Goal: Task Accomplishment & Management: Complete application form

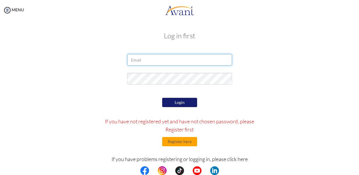
click at [149, 60] on input "email" at bounding box center [179, 60] width 105 height 12
type input "[EMAIL_ADDRESS][DOMAIN_NAME]"
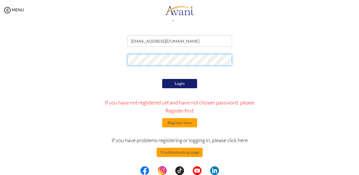
scroll to position [20, 0]
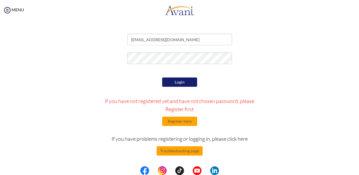
click at [187, 83] on button "Login" at bounding box center [179, 82] width 35 height 9
click at [186, 124] on button "Register here" at bounding box center [179, 121] width 35 height 9
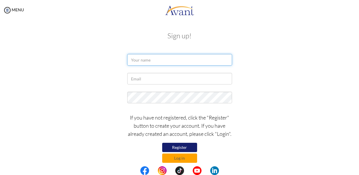
click at [150, 60] on input "text" at bounding box center [179, 60] width 105 height 12
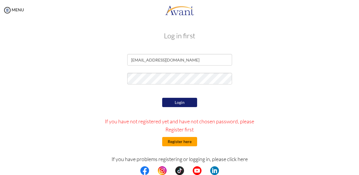
click at [168, 144] on button "Register here" at bounding box center [179, 141] width 35 height 9
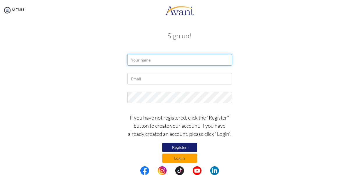
click at [155, 60] on input "text" at bounding box center [179, 60] width 105 height 12
type input "a"
type input "Amuntung Corazon Seimangwi"
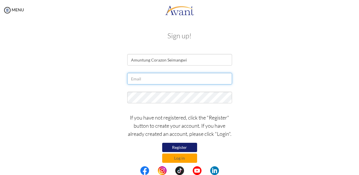
click at [153, 78] on input "text" at bounding box center [179, 79] width 105 height 12
type input "c"
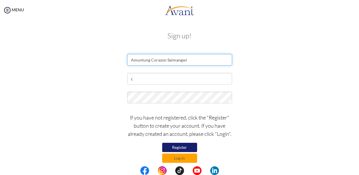
click at [202, 61] on input "Amuntung Corazon Seimangwi" at bounding box center [179, 60] width 105 height 12
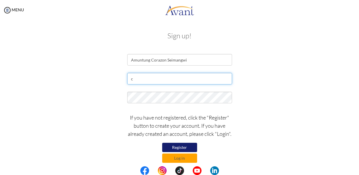
click at [152, 79] on input "c" at bounding box center [179, 79] width 105 height 12
type input "[EMAIL_ADDRESS][DOMAIN_NAME]"
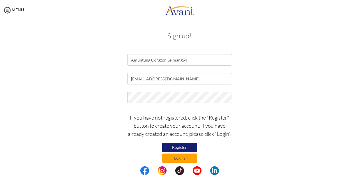
click at [186, 145] on button "Register" at bounding box center [179, 147] width 35 height 9
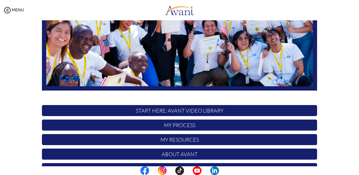
scroll to position [148, 0]
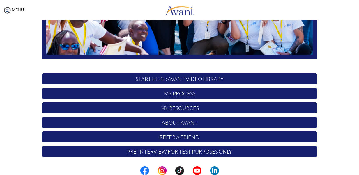
click at [172, 79] on p "START HERE: Avant Video Library" at bounding box center [179, 79] width 275 height 11
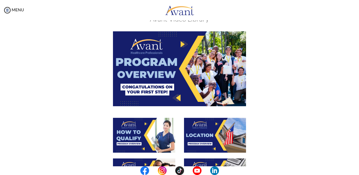
scroll to position [47, 0]
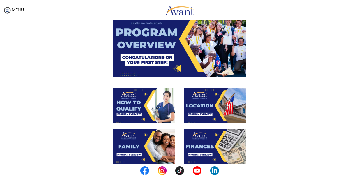
click at [160, 59] on img at bounding box center [179, 39] width 133 height 75
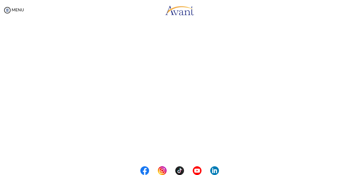
scroll to position [51, 0]
click at [20, 8] on body "Maintenance break. Please come back in 2 hours. MENU My Status What is the next…" at bounding box center [179, 87] width 359 height 175
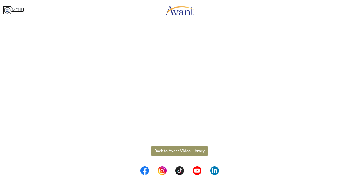
click at [8, 11] on img at bounding box center [7, 10] width 9 height 9
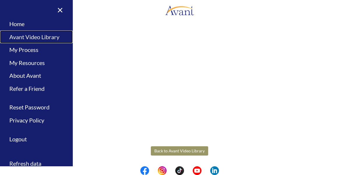
click at [34, 36] on link "Avant Video Library" at bounding box center [36, 37] width 73 height 13
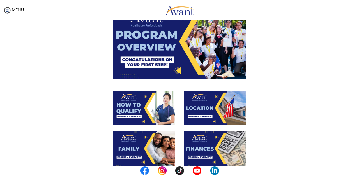
scroll to position [59, 0]
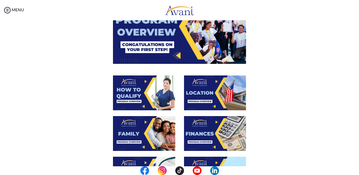
click at [138, 87] on img at bounding box center [144, 93] width 62 height 35
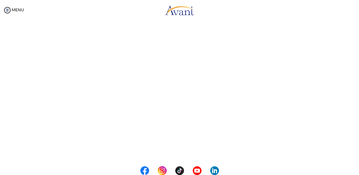
scroll to position [83, 0]
